Goal: Task Accomplishment & Management: Use online tool/utility

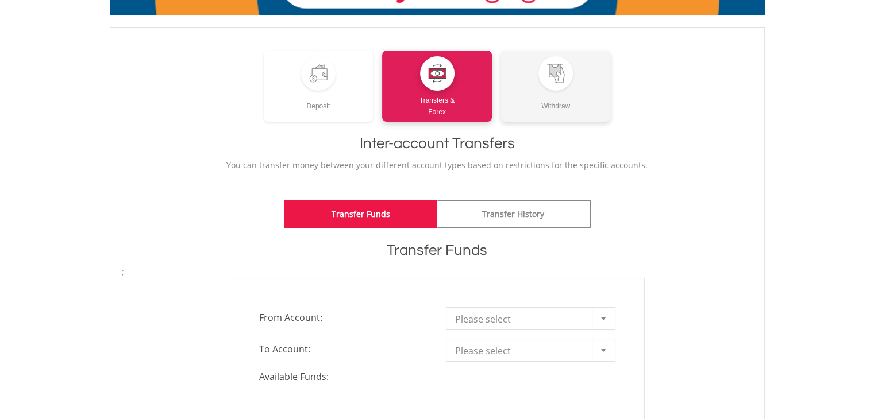
scroll to position [172, 0]
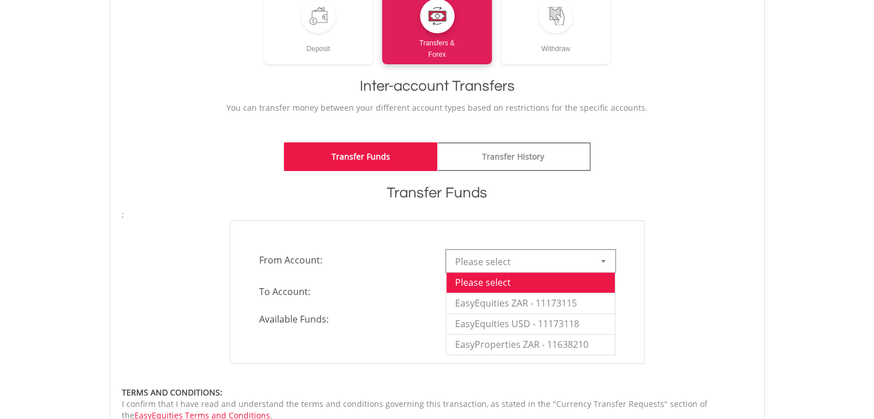
click at [497, 253] on span "Please select" at bounding box center [522, 261] width 134 height 23
drag, startPoint x: 510, startPoint y: 319, endPoint x: 503, endPoint y: 307, distance: 14.2
click at [508, 318] on li "EasyEquities USD - 11173118" at bounding box center [530, 324] width 168 height 21
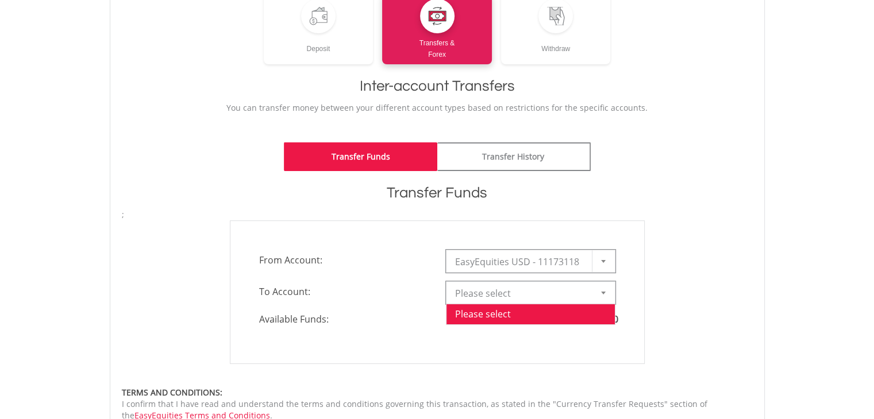
click at [496, 303] on div "Please select Please select" at bounding box center [530, 292] width 169 height 23
click at [507, 292] on span "Please select" at bounding box center [522, 293] width 134 height 23
click at [493, 335] on li "EasyEquities ZAR - 11173115" at bounding box center [530, 335] width 168 height 21
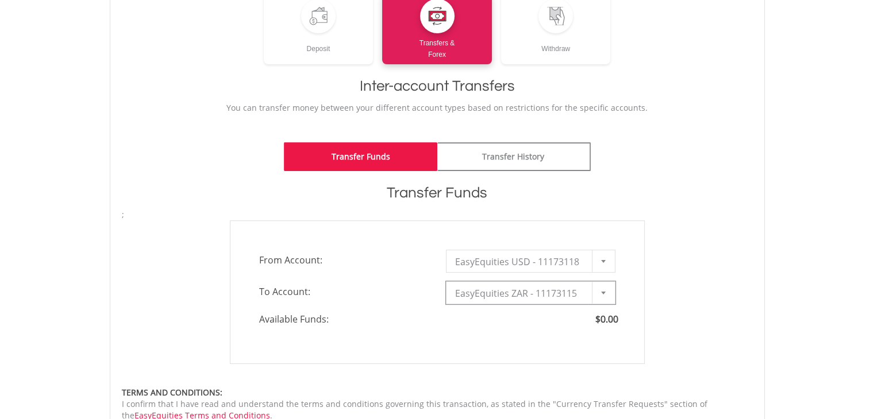
type input "*"
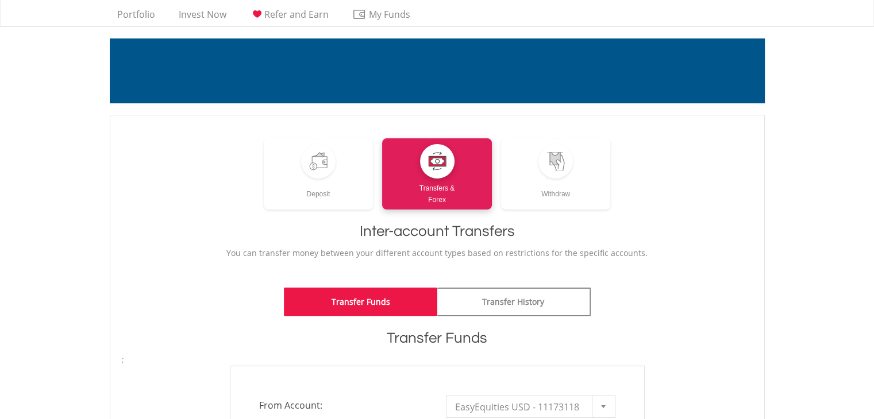
scroll to position [0, 0]
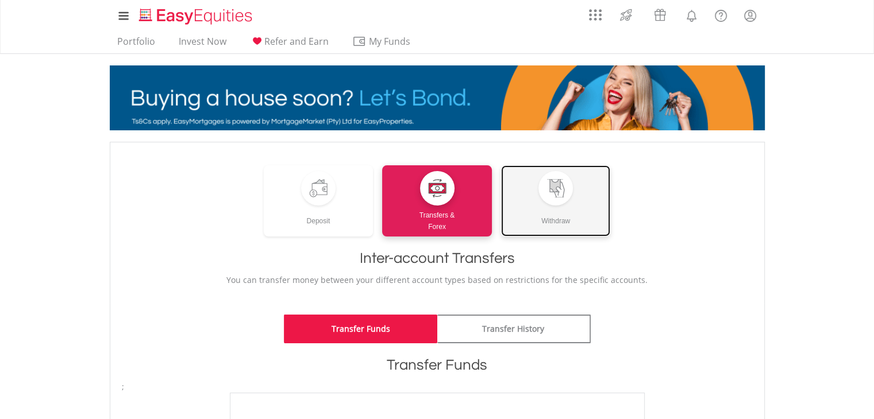
click at [538, 183] on link "Withdraw" at bounding box center [556, 200] width 110 height 71
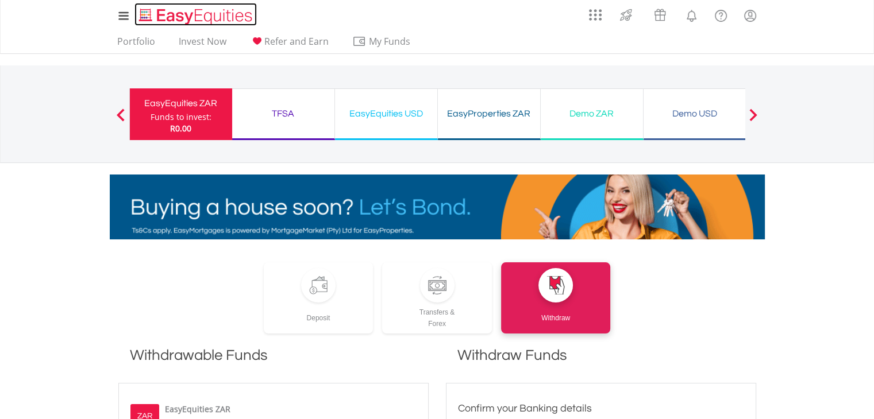
click at [167, 19] on img "Home page" at bounding box center [197, 16] width 120 height 19
